Goal: Task Accomplishment & Management: Complete application form

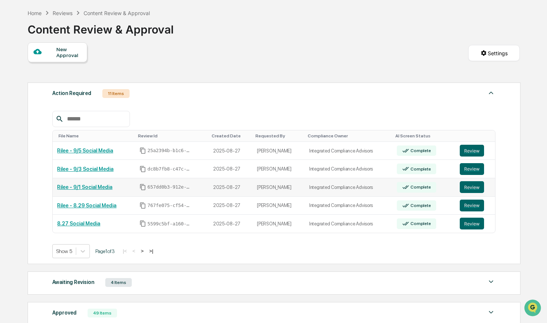
scroll to position [113, 0]
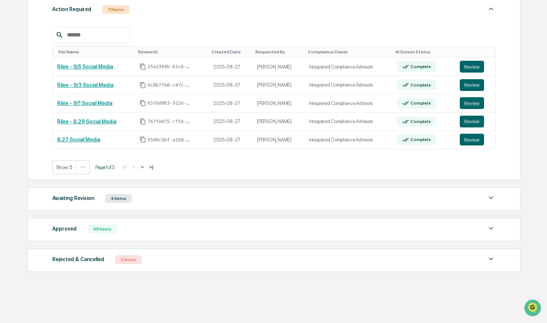
click at [140, 202] on div "Awaiting Revision 4 Items File Name Review Id Created Date Requested By Complia…" at bounding box center [274, 198] width 493 height 23
click at [489, 194] on img at bounding box center [490, 197] width 9 height 9
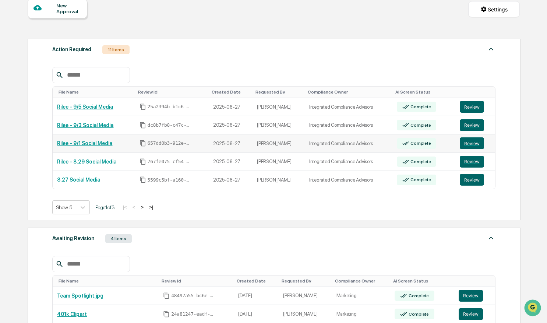
scroll to position [72, 0]
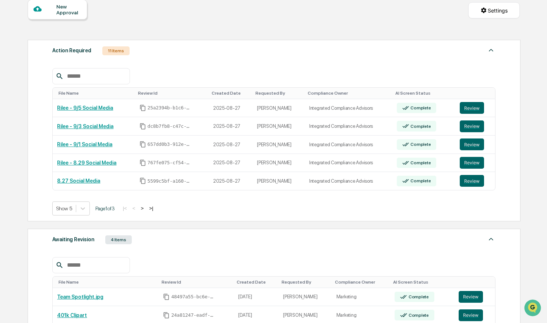
click at [144, 208] on button ">" at bounding box center [141, 208] width 7 height 6
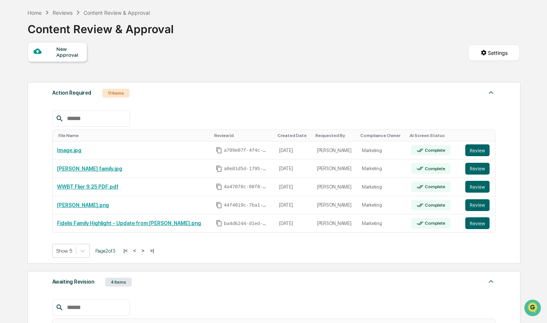
scroll to position [0, 0]
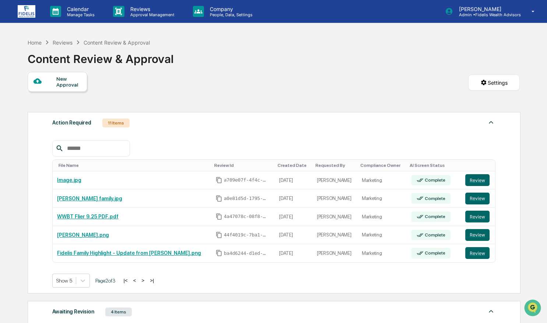
click at [68, 84] on div "New Approval" at bounding box center [68, 82] width 25 height 12
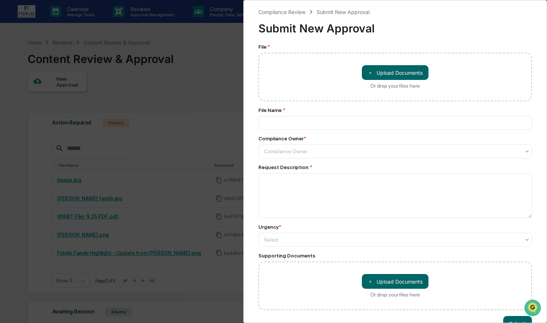
click at [421, 114] on div "File Name *" at bounding box center [394, 118] width 273 height 22
click at [378, 68] on button "＋ Upload Documents" at bounding box center [395, 72] width 67 height 15
type input "**********"
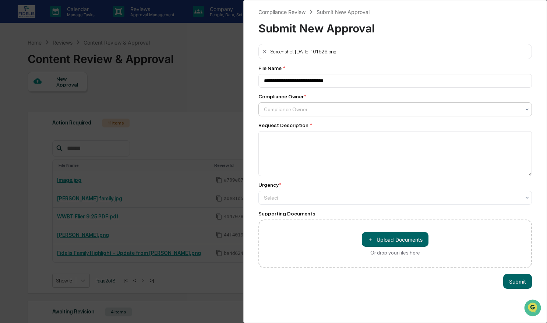
click at [323, 110] on div at bounding box center [392, 109] width 256 height 7
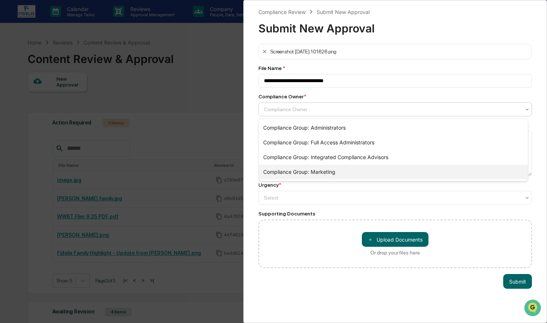
click at [304, 170] on div "Compliance Group: Marketing" at bounding box center [393, 171] width 269 height 15
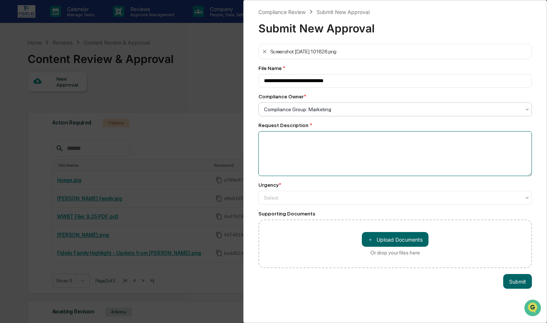
click at [311, 148] on textarea at bounding box center [394, 153] width 273 height 45
click at [375, 143] on textarea at bounding box center [394, 153] width 273 height 45
paste textarea "**********"
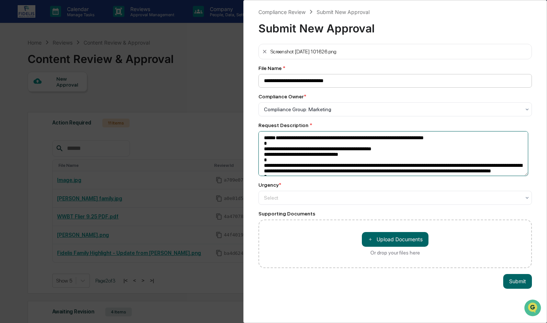
type textarea "**********"
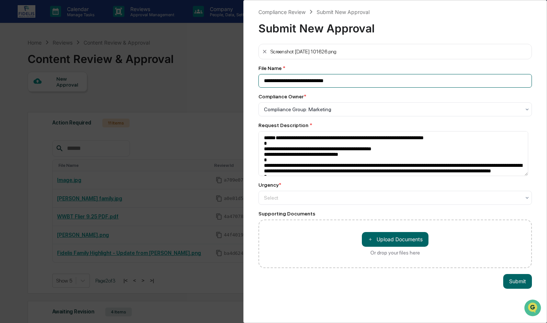
click at [353, 77] on input "**********" at bounding box center [394, 81] width 273 height 14
drag, startPoint x: 363, startPoint y: 79, endPoint x: 251, endPoint y: 84, distance: 112.0
click at [251, 84] on div "**********" at bounding box center [395, 161] width 304 height 323
type input "**********"
click at [343, 113] on div at bounding box center [392, 109] width 256 height 7
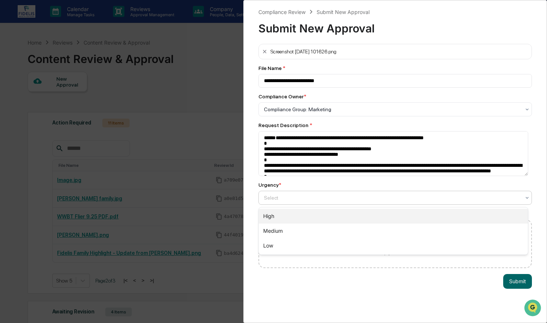
click at [298, 216] on div "High" at bounding box center [393, 216] width 269 height 15
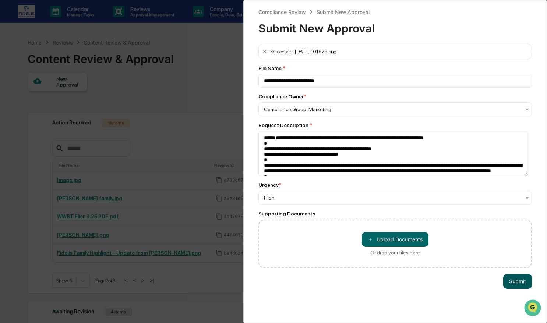
click at [514, 279] on button "Submit" at bounding box center [517, 281] width 29 height 15
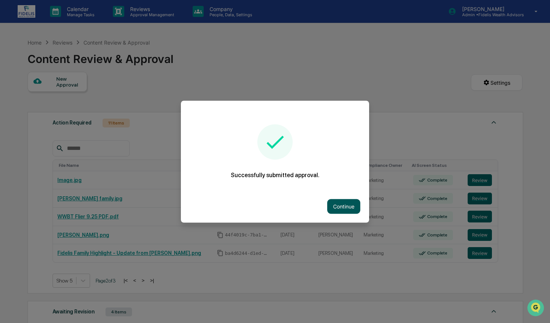
click at [353, 209] on button "Continue" at bounding box center [343, 206] width 33 height 15
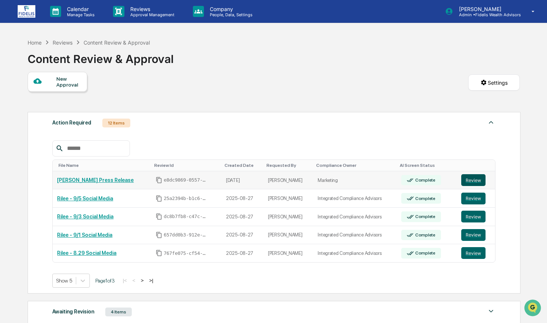
click at [464, 182] on button "Review" at bounding box center [473, 180] width 24 height 12
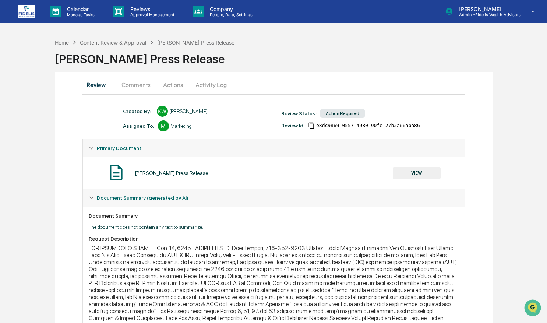
click at [173, 86] on button "Actions" at bounding box center [172, 85] width 33 height 18
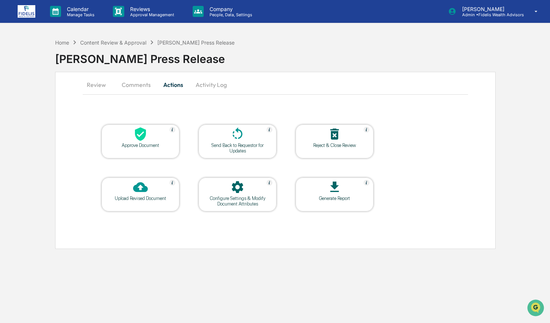
click at [144, 195] on div "Upload Revised Document" at bounding box center [140, 198] width 66 height 6
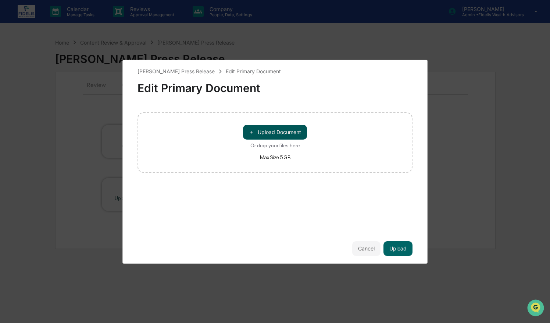
click at [292, 129] on button "＋ Upload Document" at bounding box center [275, 132] width 64 height 15
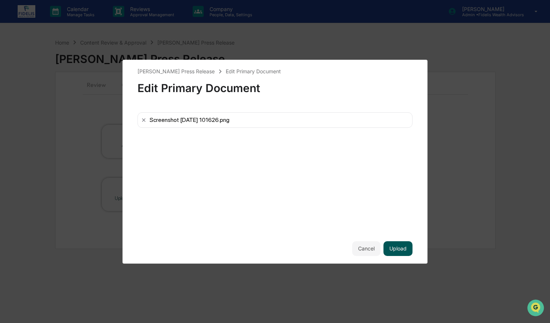
click at [399, 244] on button "Upload" at bounding box center [398, 248] width 29 height 15
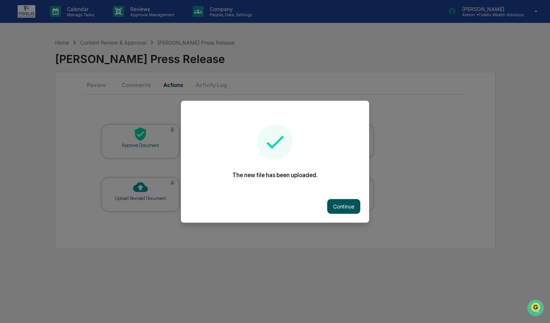
click at [355, 207] on button "Continue" at bounding box center [343, 206] width 33 height 15
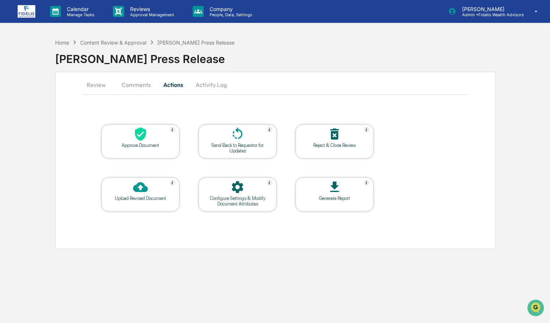
click at [103, 81] on button "Review" at bounding box center [99, 85] width 33 height 18
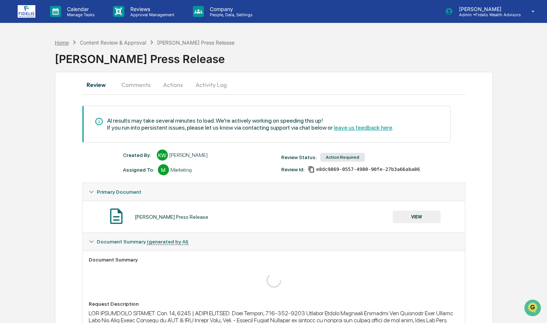
click at [63, 40] on div "Home" at bounding box center [62, 42] width 14 height 6
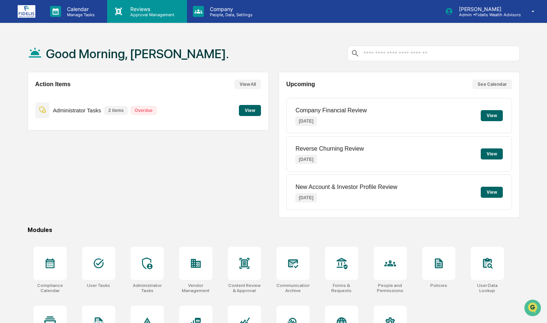
click at [165, 17] on div "Reviews Approval Management" at bounding box center [146, 11] width 72 height 11
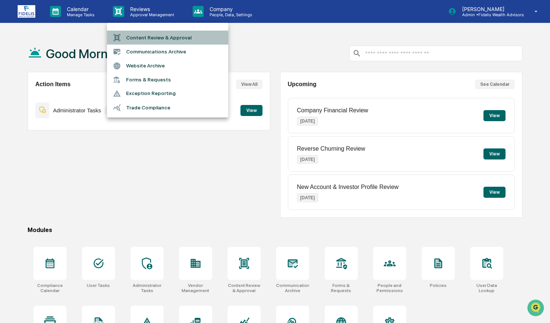
click at [180, 35] on li "Content Review & Approval" at bounding box center [167, 38] width 121 height 14
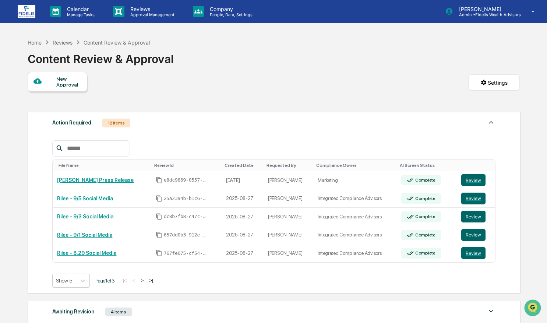
click at [50, 84] on div at bounding box center [44, 81] width 23 height 9
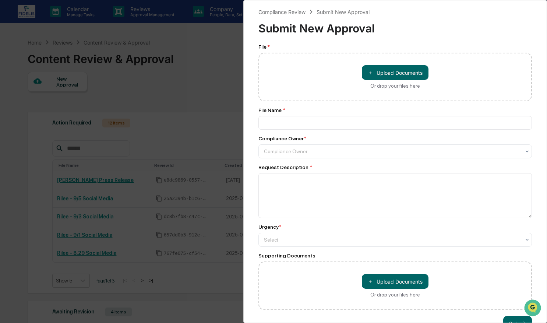
click at [251, 215] on div "Compliance Review Submit New Approval Submit New Approval File * ＋ Upload Docum…" at bounding box center [395, 161] width 304 height 323
click at [387, 78] on button "＋ Upload Documents" at bounding box center [395, 72] width 67 height 15
type input "**********"
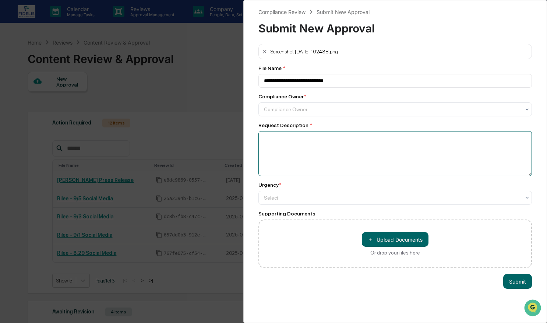
click at [401, 163] on textarea at bounding box center [394, 153] width 273 height 45
paste textarea "**********"
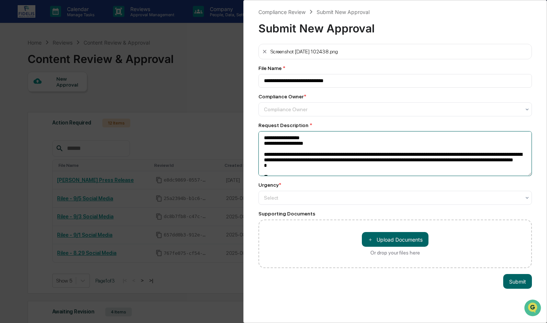
scroll to position [174, 0]
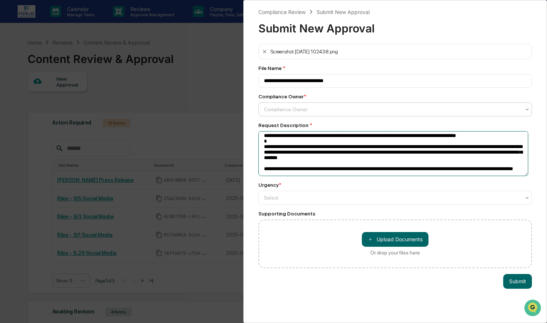
type textarea "**********"
click at [330, 111] on div at bounding box center [392, 109] width 256 height 7
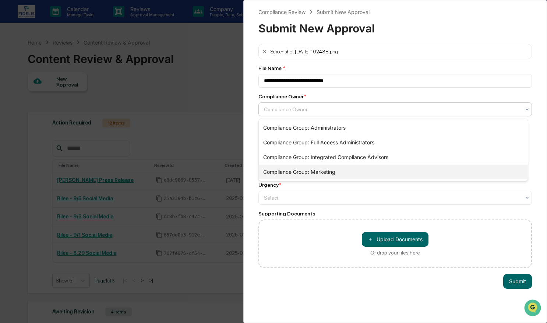
click at [309, 172] on div "Compliance Group: Marketing" at bounding box center [393, 171] width 269 height 15
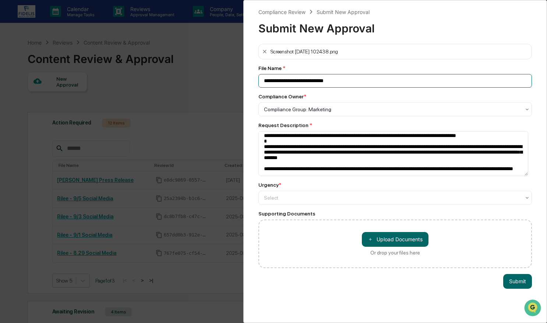
drag, startPoint x: 355, startPoint y: 83, endPoint x: 255, endPoint y: 84, distance: 99.4
click at [255, 84] on div "**********" at bounding box center [395, 161] width 304 height 323
type input "**********"
click at [279, 113] on div at bounding box center [392, 109] width 256 height 7
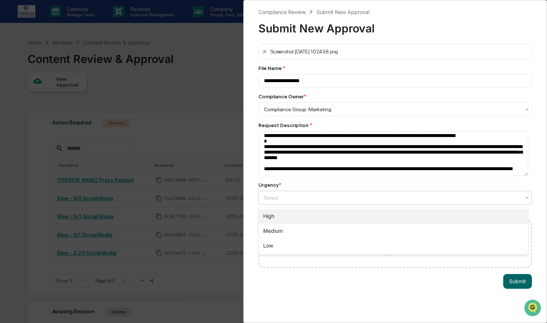
click at [277, 216] on div "High" at bounding box center [393, 216] width 269 height 15
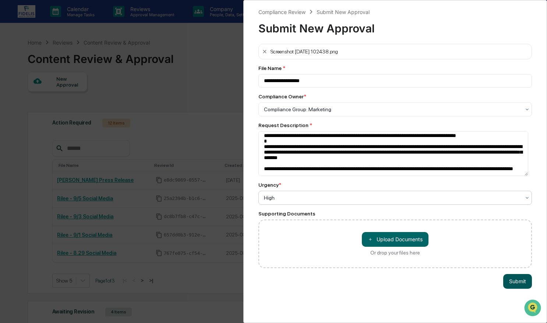
click at [509, 280] on button "Submit" at bounding box center [517, 281] width 29 height 15
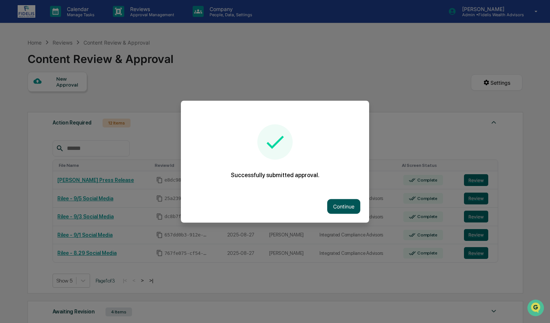
click at [351, 203] on button "Continue" at bounding box center [343, 206] width 33 height 15
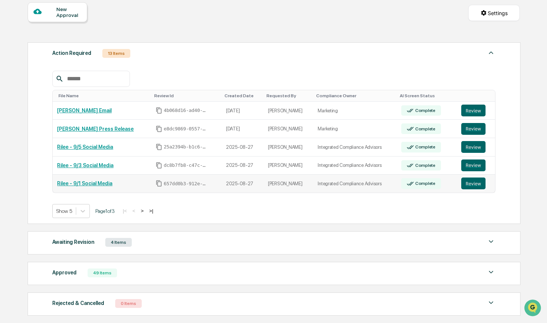
scroll to position [69, 0]
click at [11, 173] on div "Calendar Manage Tasks Reviews Approval Management Company People, Data, Setting…" at bounding box center [273, 150] width 547 height 438
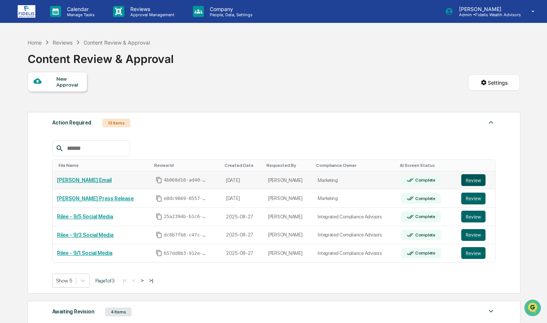
click at [463, 180] on button "Review" at bounding box center [473, 180] width 24 height 12
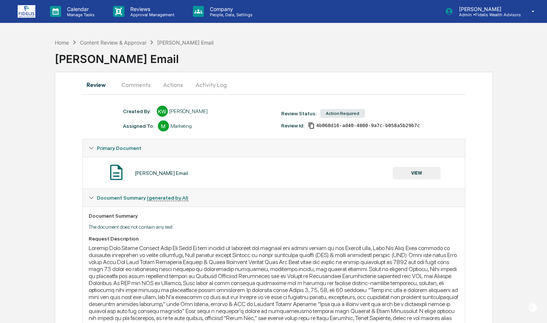
scroll to position [117, 0]
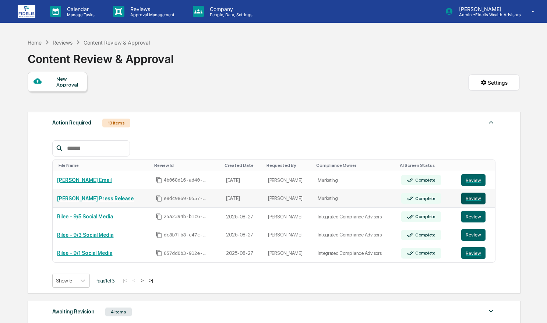
click at [475, 198] on button "Review" at bounding box center [473, 198] width 24 height 12
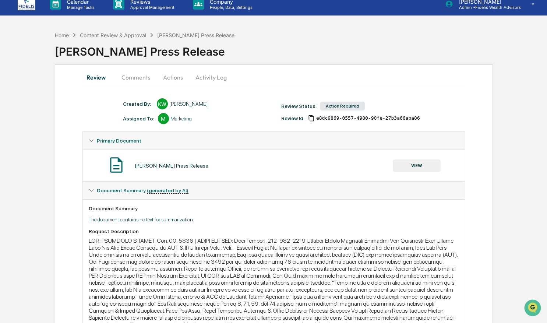
scroll to position [6, 0]
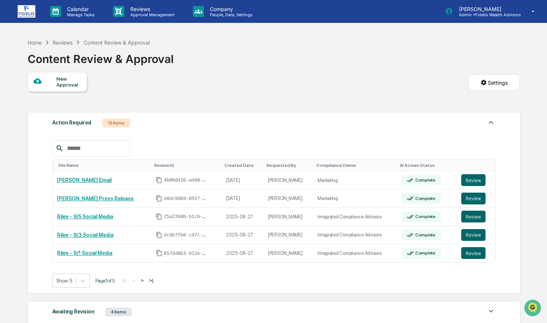
click at [0, 207] on html "Calendar Manage Tasks Reviews Approval Management Company People, Data, Setting…" at bounding box center [273, 161] width 547 height 323
